Goal: Check status: Check status

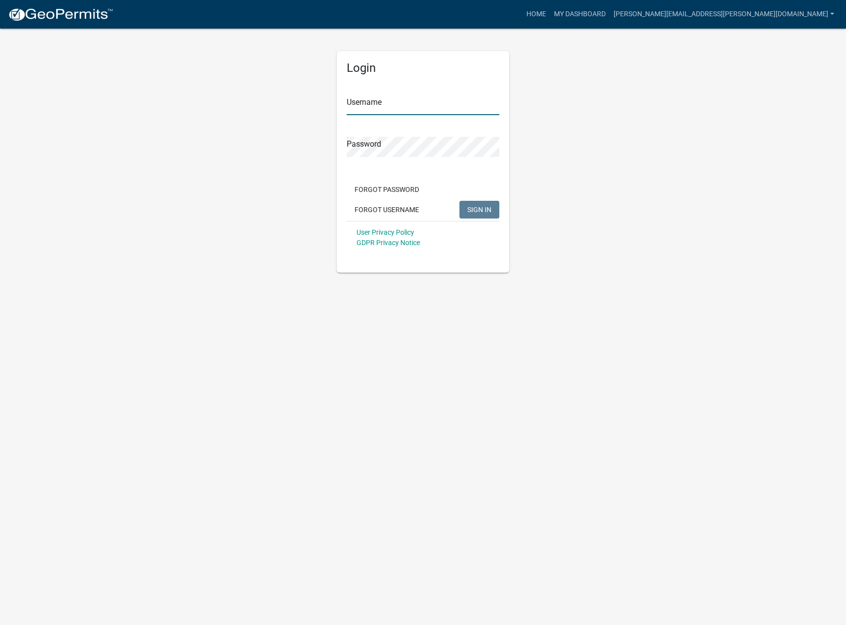
type input "[PERSON_NAME][EMAIL_ADDRESS][PERSON_NAME][DOMAIN_NAME]"
click at [477, 209] on span "SIGN IN" at bounding box center [479, 209] width 24 height 8
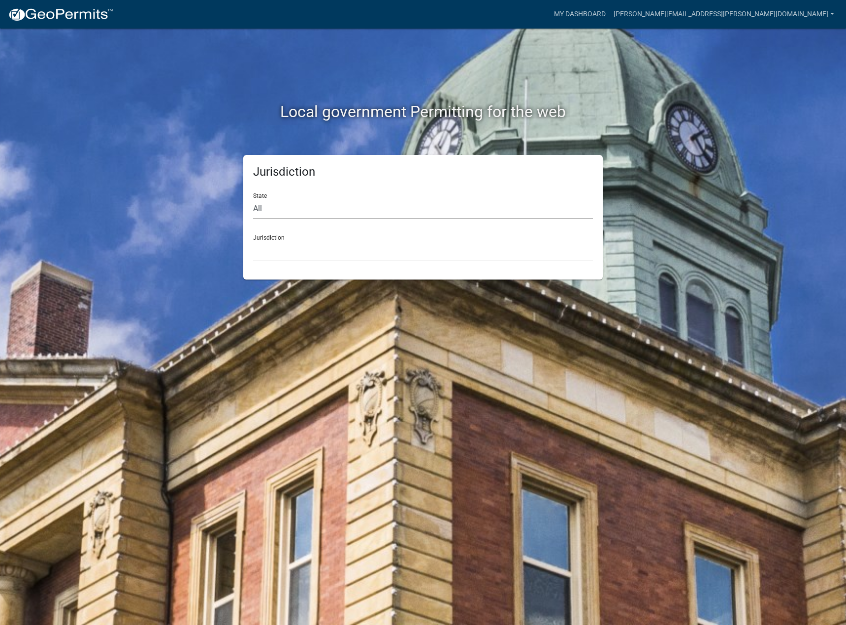
click at [373, 208] on select "All [US_STATE] [US_STATE] [US_STATE] [US_STATE] [US_STATE] [US_STATE] [US_STATE…" at bounding box center [423, 209] width 340 height 20
select select "[US_STATE]"
click at [253, 199] on select "All [US_STATE] [US_STATE] [US_STATE] [US_STATE] [US_STATE] [US_STATE] [US_STATE…" at bounding box center [423, 209] width 340 height 20
click at [294, 252] on select "[GEOGRAPHIC_DATA], [US_STATE][PERSON_NAME][GEOGRAPHIC_DATA], [US_STATE][PERSON_…" at bounding box center [423, 251] width 340 height 20
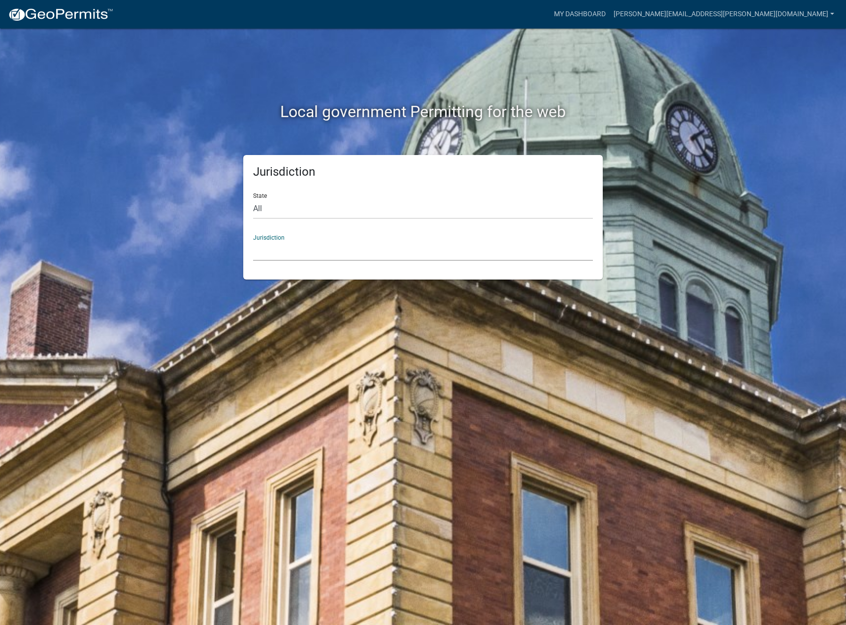
click at [305, 250] on select "[GEOGRAPHIC_DATA], [US_STATE][PERSON_NAME][GEOGRAPHIC_DATA], [US_STATE][PERSON_…" at bounding box center [423, 251] width 340 height 20
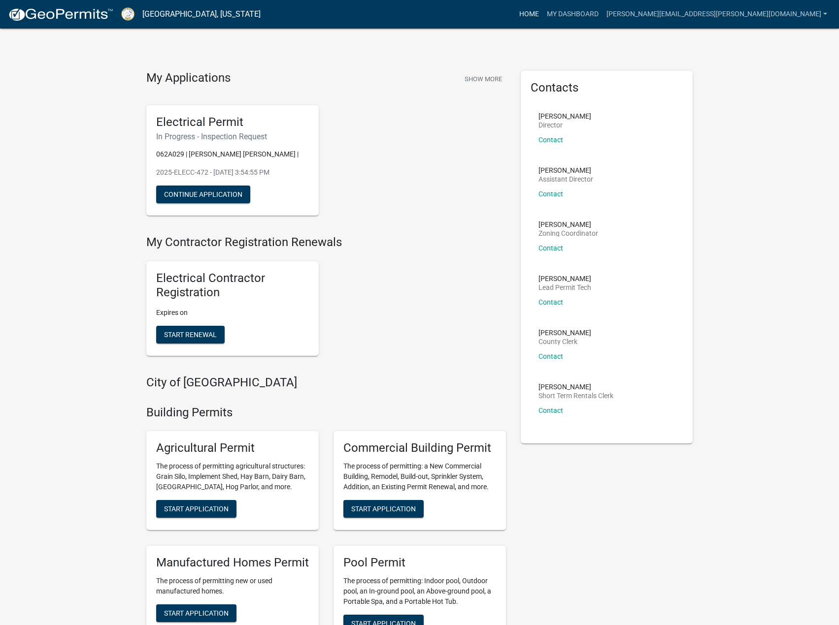
click at [543, 16] on link "Home" at bounding box center [529, 14] width 28 height 19
click at [803, 11] on link "[PERSON_NAME][EMAIL_ADDRESS][PERSON_NAME][DOMAIN_NAME]" at bounding box center [716, 14] width 229 height 19
click at [489, 76] on button "Show More" at bounding box center [483, 79] width 45 height 16
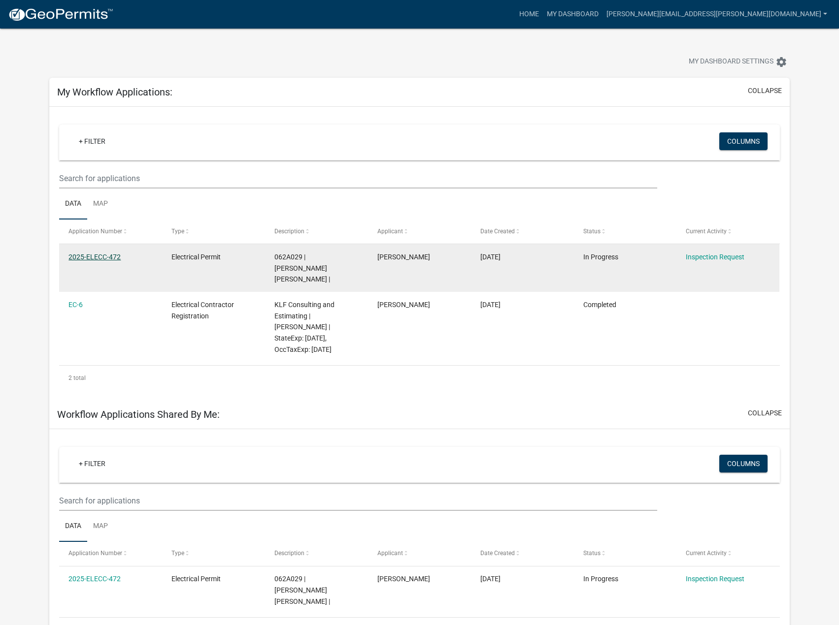
click at [95, 257] on link "2025-ELECC-472" at bounding box center [94, 257] width 52 height 8
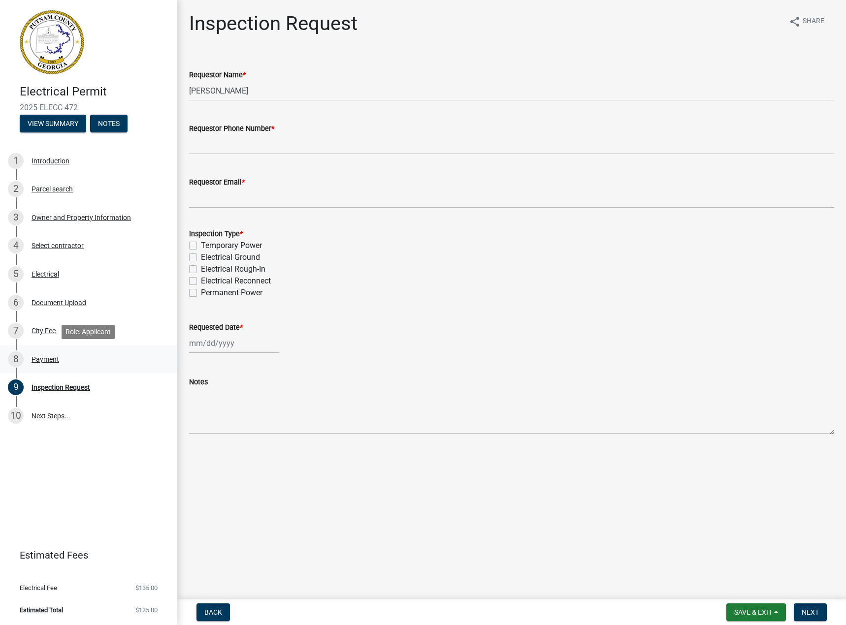
click at [50, 362] on div "Payment" at bounding box center [46, 359] width 28 height 7
click at [40, 359] on div "Payment" at bounding box center [46, 359] width 28 height 7
click at [18, 359] on div "8" at bounding box center [16, 360] width 16 height 16
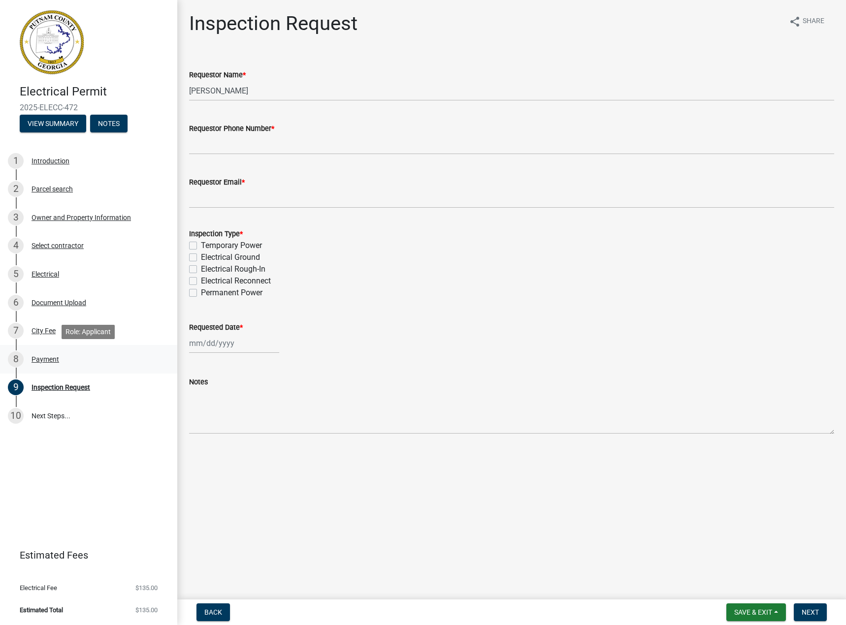
click at [36, 358] on div "Payment" at bounding box center [46, 359] width 28 height 7
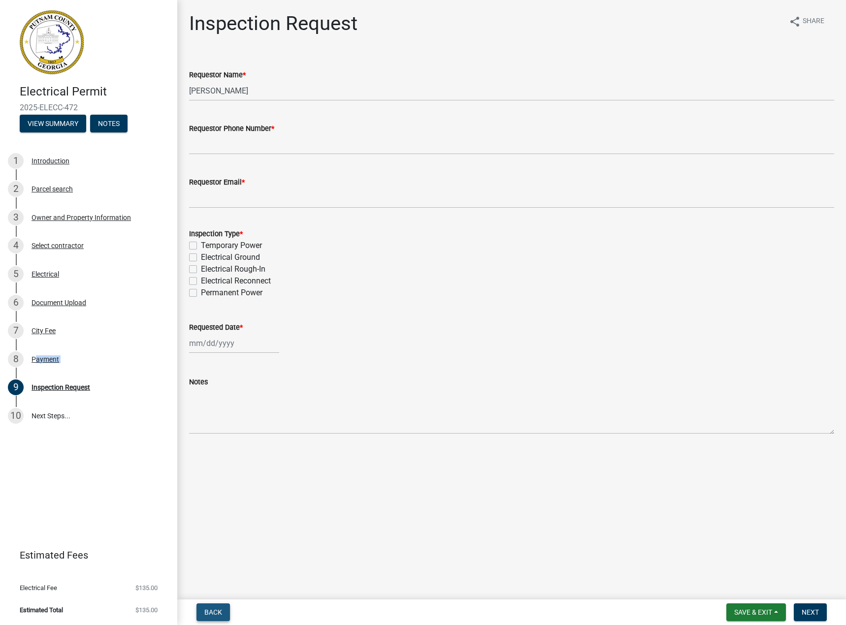
click at [214, 611] on span "Back" at bounding box center [213, 613] width 18 height 8
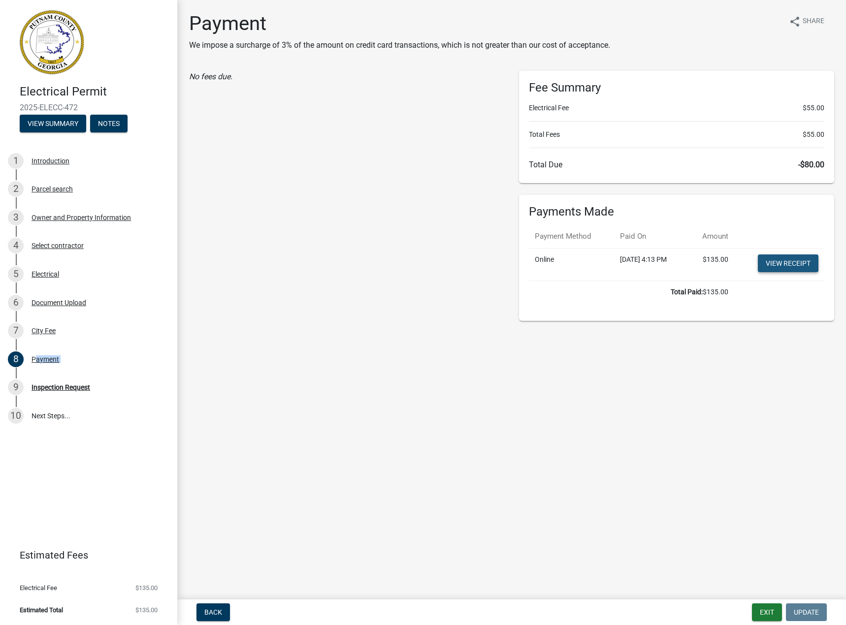
click at [793, 266] on link "View receipt" at bounding box center [788, 264] width 61 height 18
